Goal: Task Accomplishment & Management: Complete application form

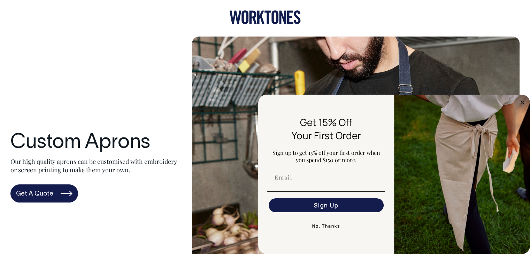
click at [113, 55] on div "Custom Aprons Our high quality aprons can be customised with embroidery or scre…" at bounding box center [264, 168] width 509 height 262
click at [520, 102] on circle "Close dialog" at bounding box center [522, 102] width 8 height 8
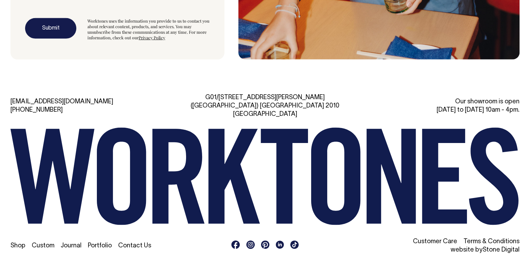
scroll to position [2085, 0]
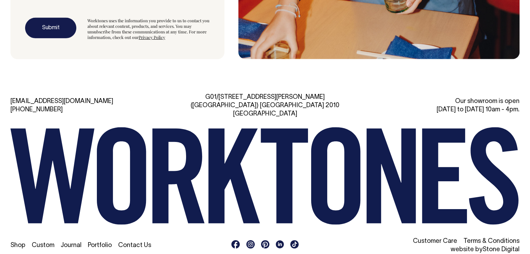
click at [136, 243] on link "Contact Us" at bounding box center [134, 246] width 33 height 6
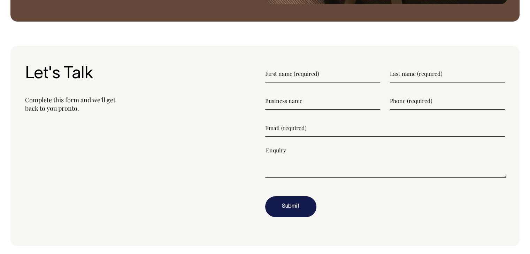
click at [312, 71] on input"] "text" at bounding box center [322, 73] width 115 height 17
click at [323, 75] on input"] "text" at bounding box center [322, 73] width 115 height 17
type input"] "Sialkot"
type input"] "SAfetyWear"
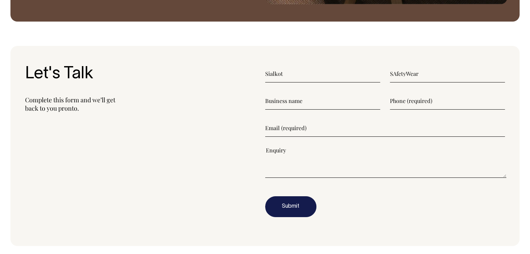
type input"] "[DOMAIN_NAME]"
type input"] "03105708562"
type input"] "[PERSON_NAME][EMAIL_ADDRESS][DOMAIN_NAME]"
click at [302, 166] on textarea"] at bounding box center [385, 162] width 241 height 31
paste textarea"] "Embroidered Work Shirts"
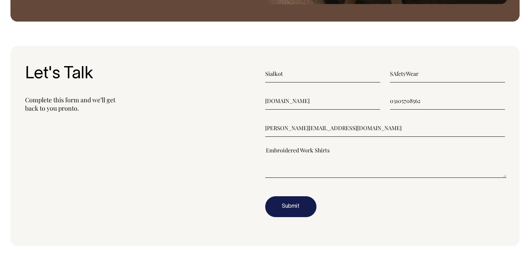
drag, startPoint x: 214, startPoint y: 151, endPoint x: 136, endPoint y: 134, distance: 79.3
click at [155, 142] on section "Let's Talk Complete this form and we’ll get back to you pronto. [GEOGRAPHIC_DAT…" at bounding box center [264, 146] width 509 height 200
paste textarea"] "Dear Sir/Madam, We are Sialkot Safetywear Pvt. Ltd, a certified manufacturer of…"
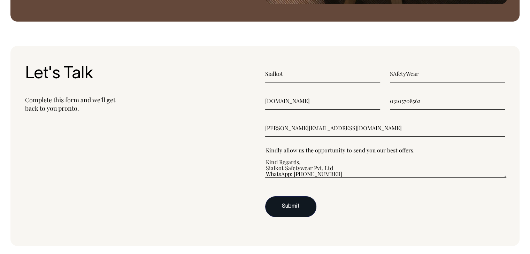
type textarea"] "Dear Sir/Madam, We are Sialkot Safetywear Pvt. Ltd, a certified manufacturer of…"
click at [291, 208] on button "Submit" at bounding box center [290, 207] width 51 height 21
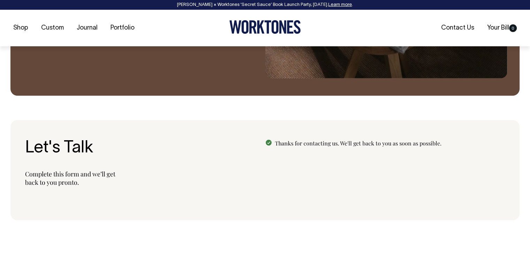
scroll to position [762, 0]
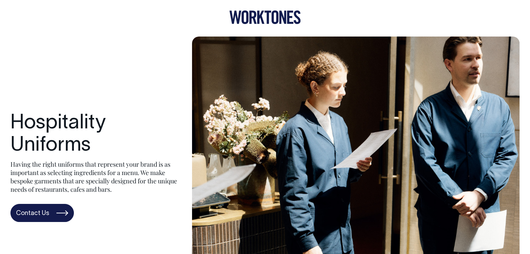
click at [130, 63] on div "Hospitality Uniforms Having the right uniforms that represent your brand is as …" at bounding box center [264, 168] width 509 height 262
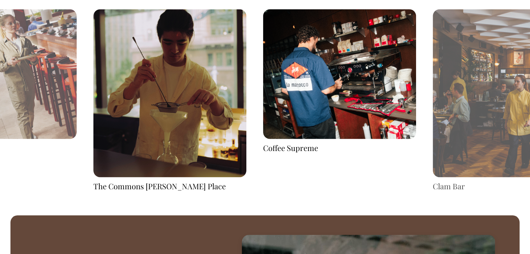
scroll to position [1185, 0]
